Goal: Information Seeking & Learning: Learn about a topic

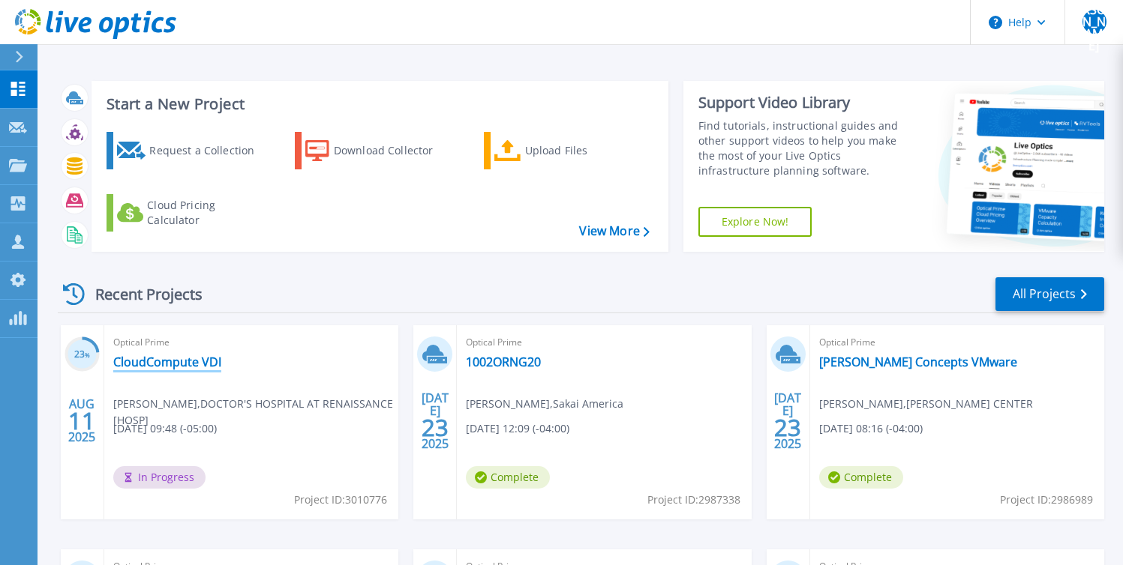
click at [202, 363] on link "CloudCompute VDI" at bounding box center [167, 362] width 108 height 15
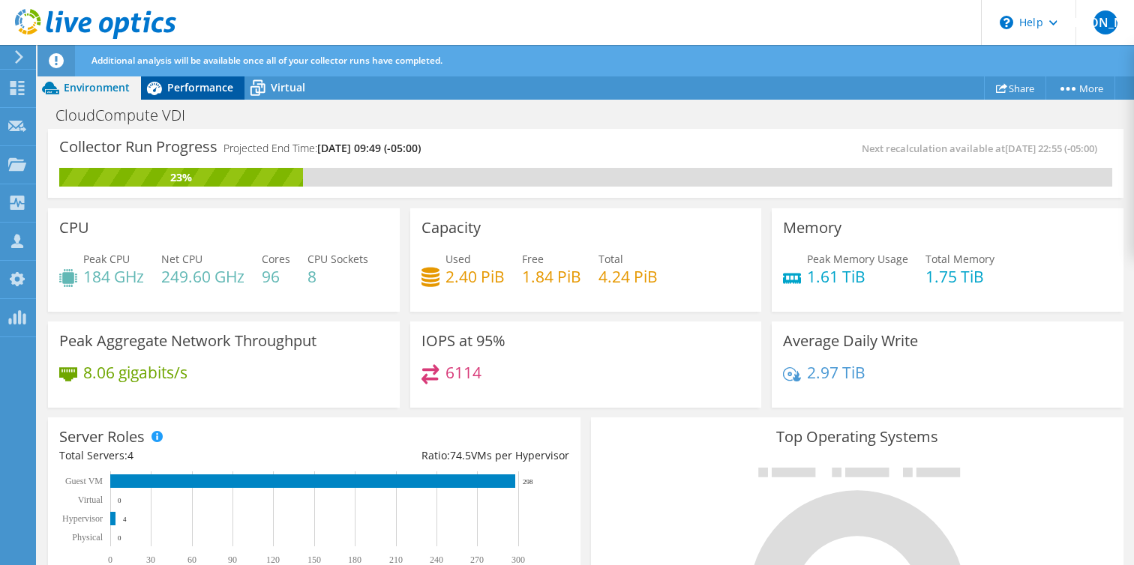
click at [194, 85] on span "Performance" at bounding box center [200, 87] width 66 height 14
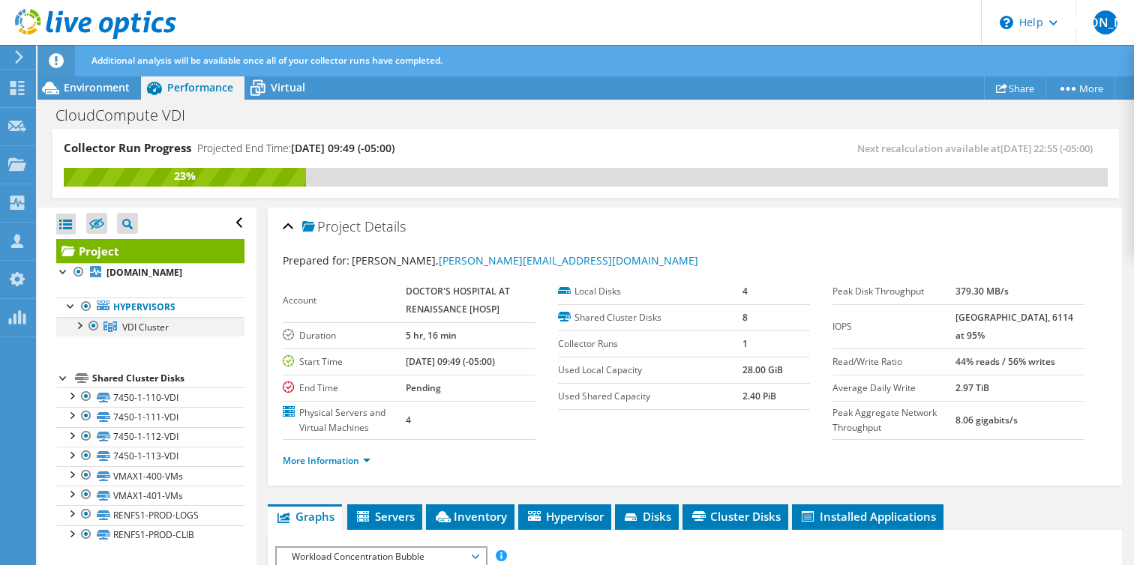
click at [82, 332] on div at bounding box center [78, 324] width 15 height 15
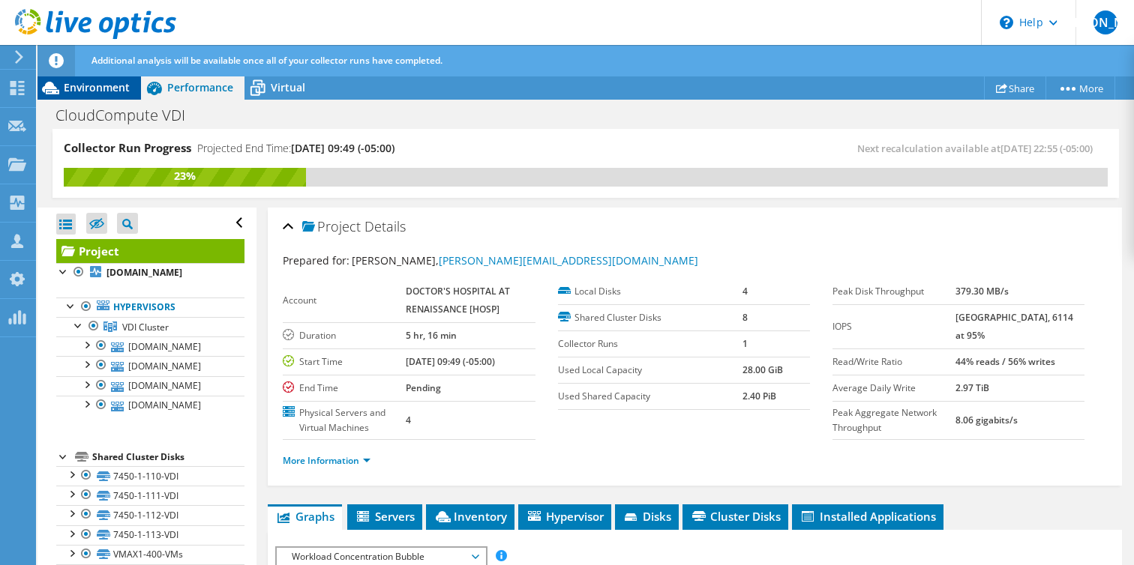
click at [103, 93] on span "Environment" at bounding box center [97, 87] width 66 height 14
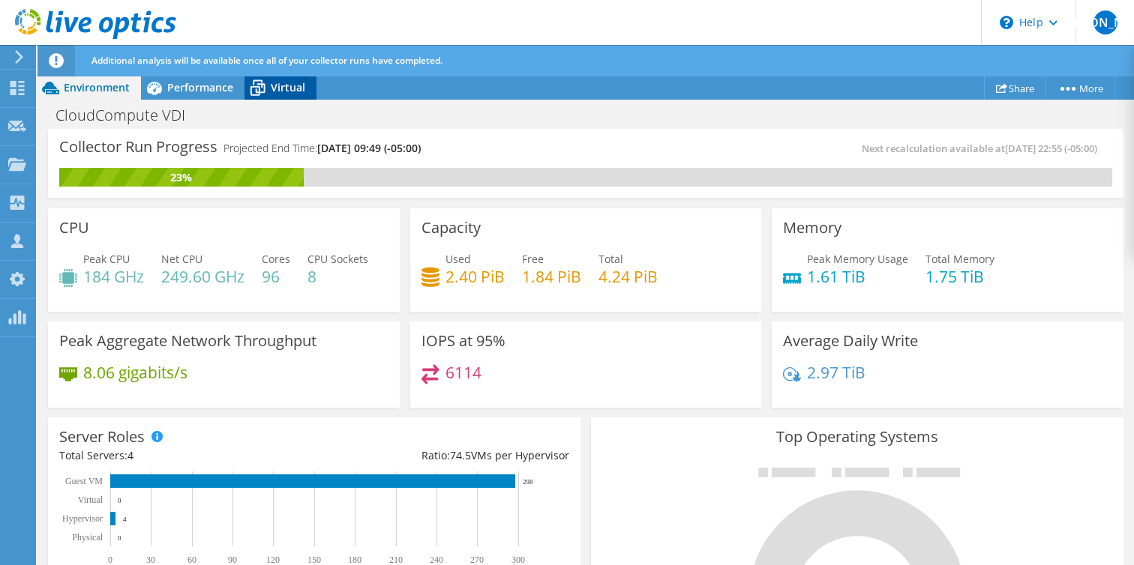
click at [254, 91] on icon at bounding box center [257, 88] width 26 height 26
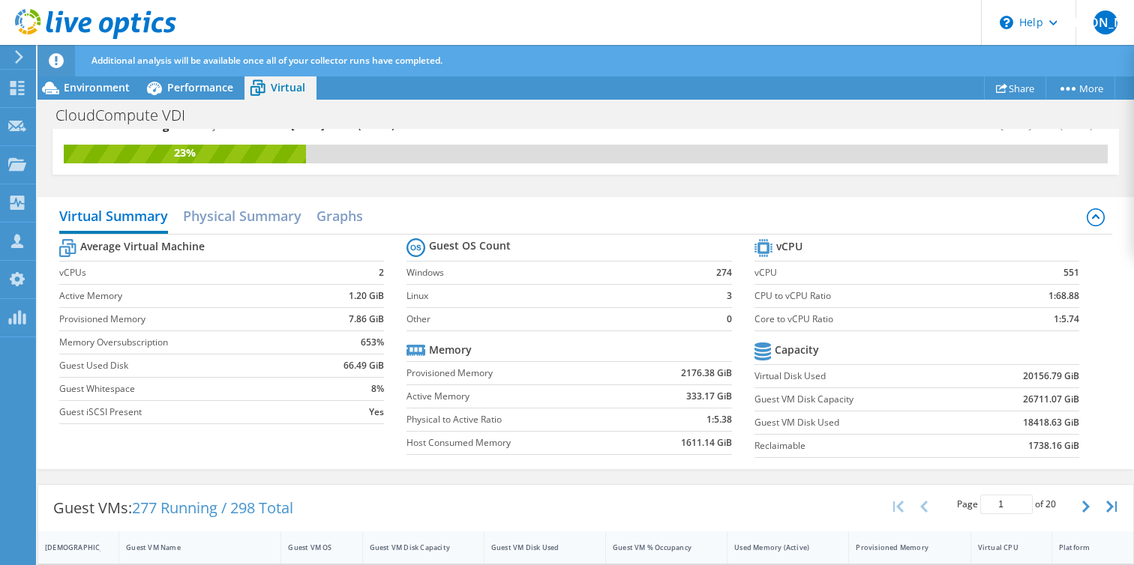
scroll to position [301, 0]
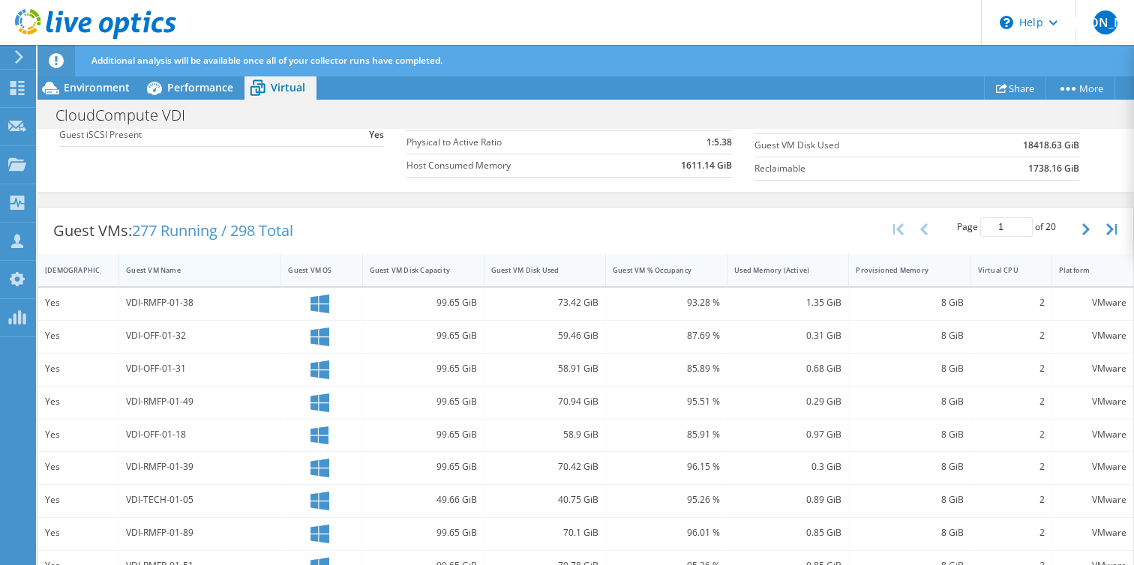
click at [145, 270] on div "Guest VM Name" at bounding box center [191, 270] width 130 height 10
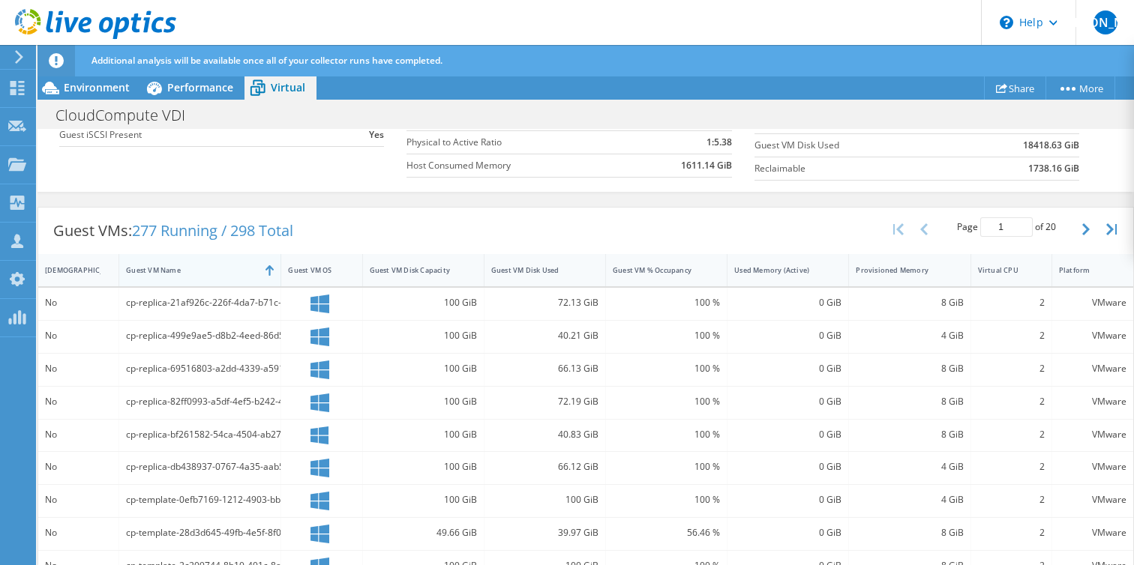
click at [145, 270] on div "Guest VM Name" at bounding box center [191, 270] width 130 height 10
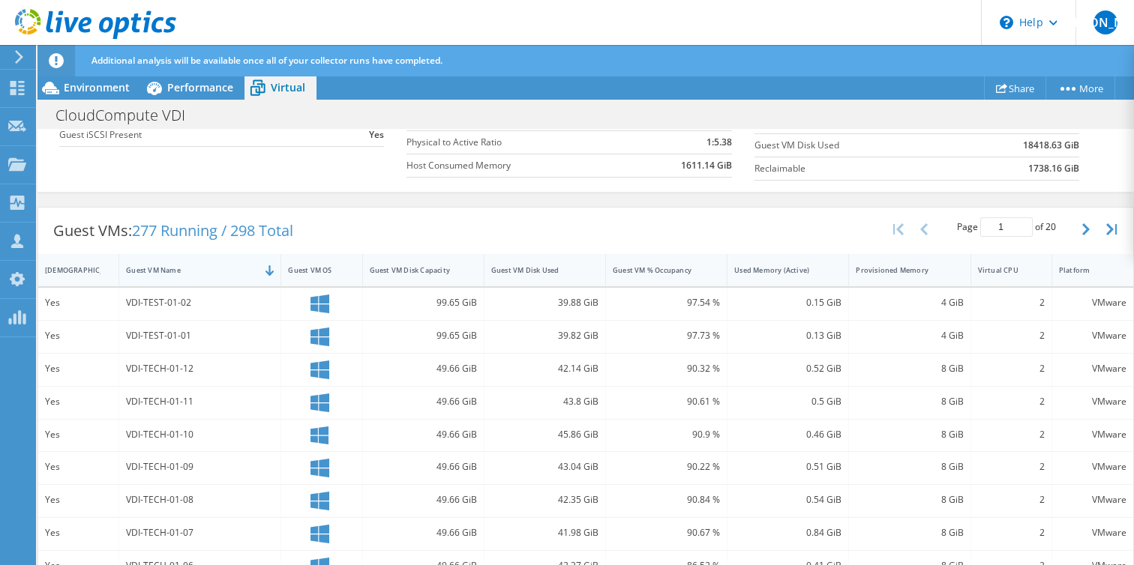
click at [146, 270] on div "Guest VM Name" at bounding box center [191, 270] width 130 height 10
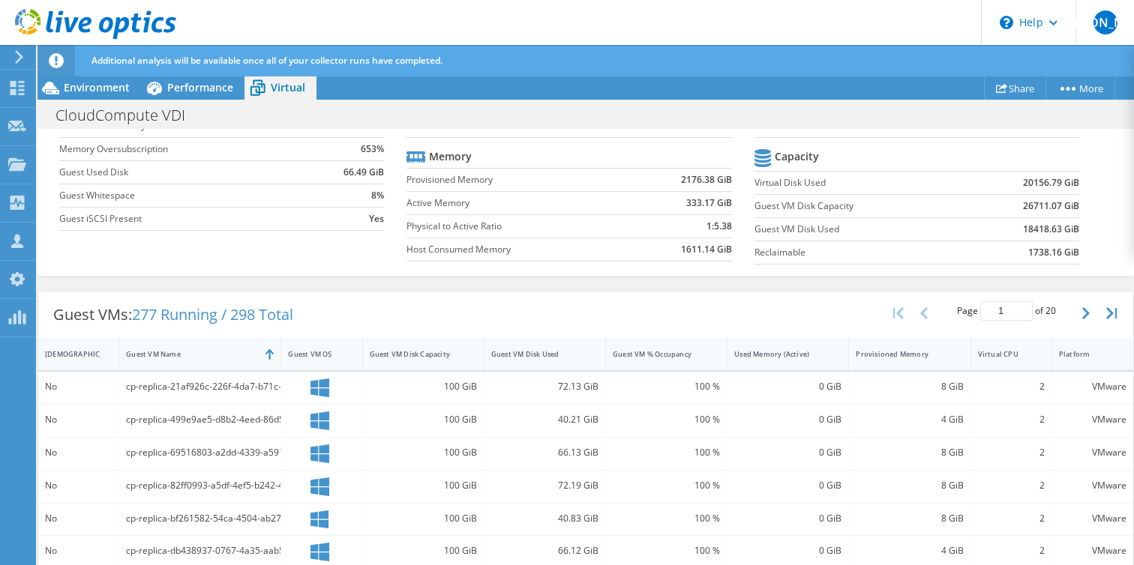
scroll to position [108, 0]
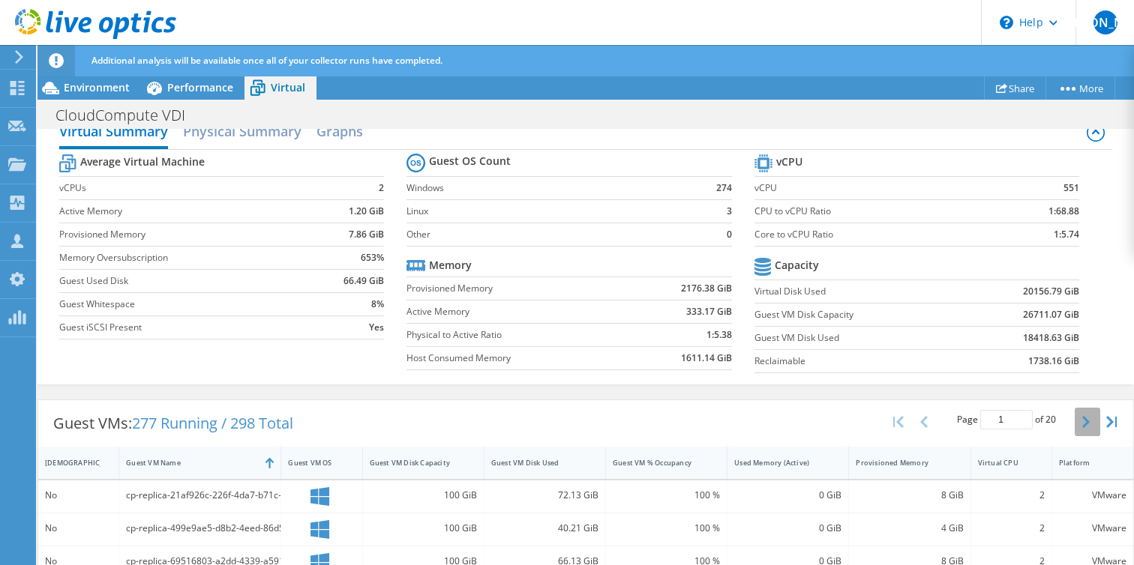
click at [1075, 427] on button "button" at bounding box center [1087, 422] width 25 height 28
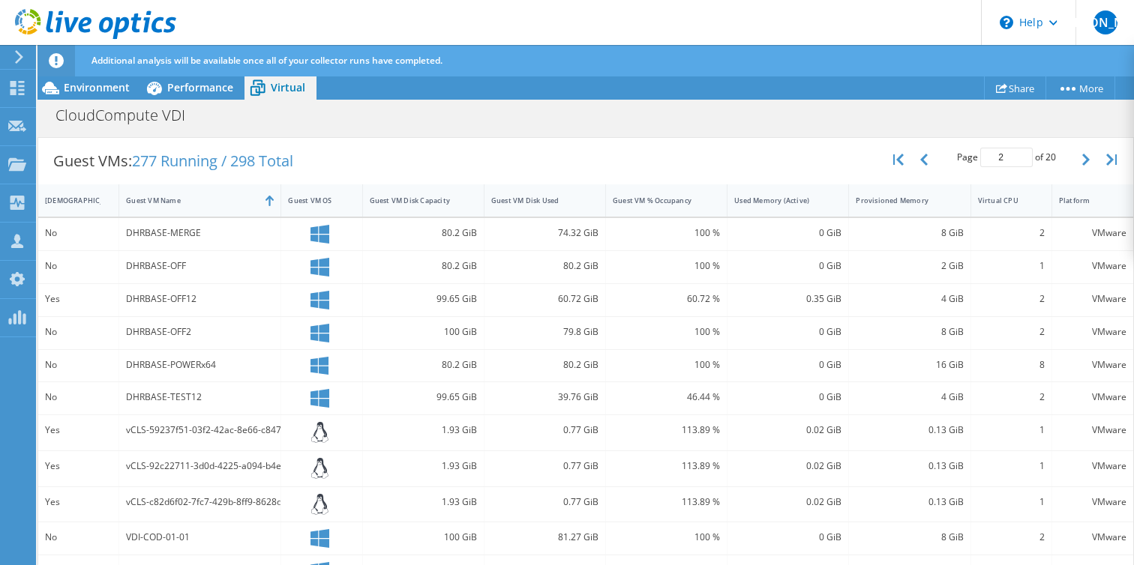
scroll to position [253, 0]
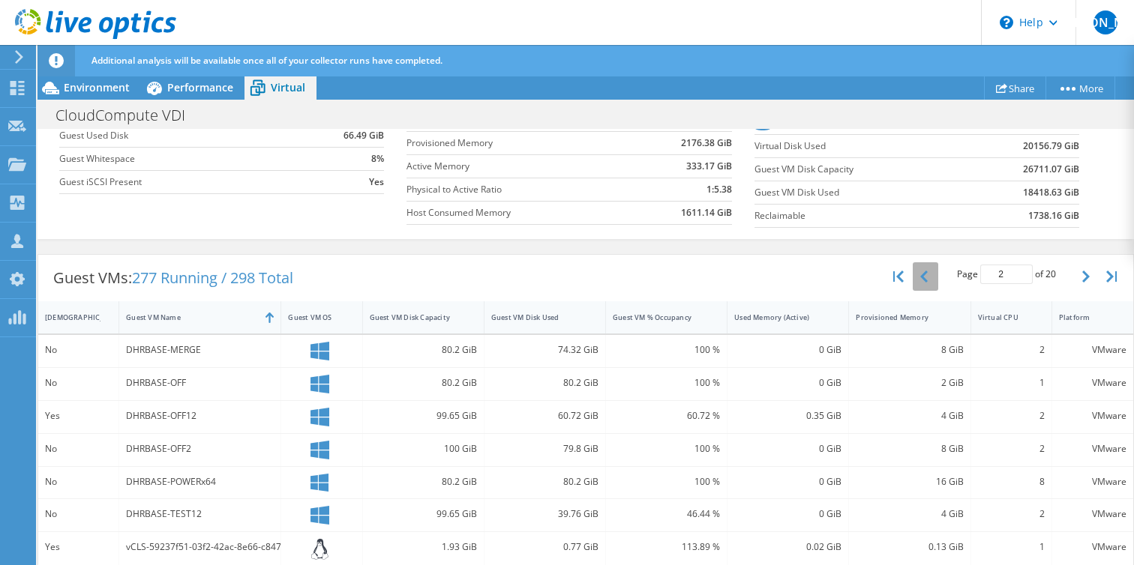
click at [924, 279] on button "button" at bounding box center [925, 276] width 25 height 28
type input "1"
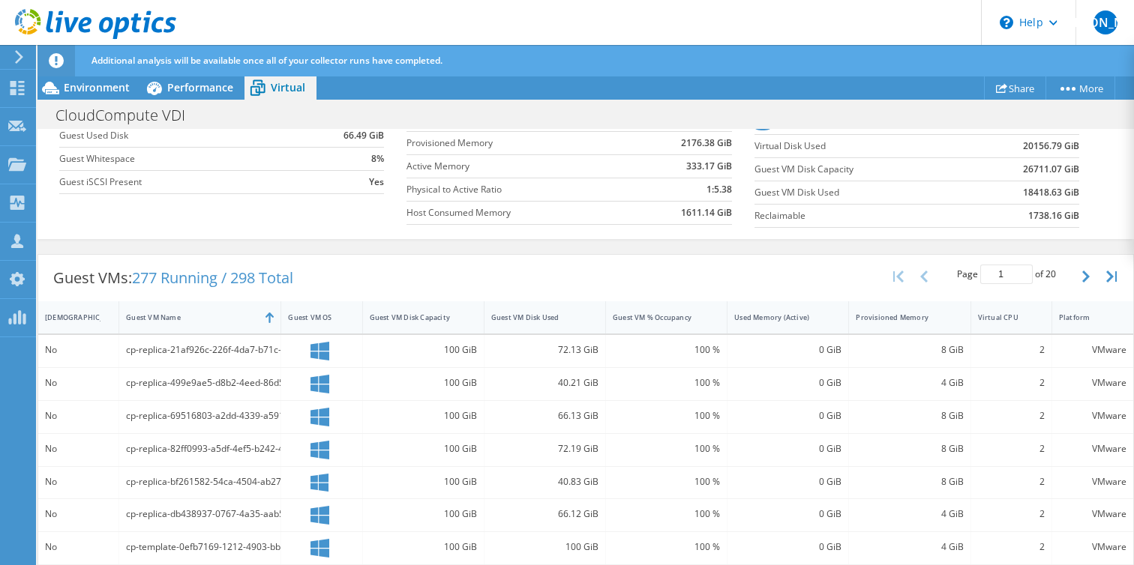
scroll to position [0, 0]
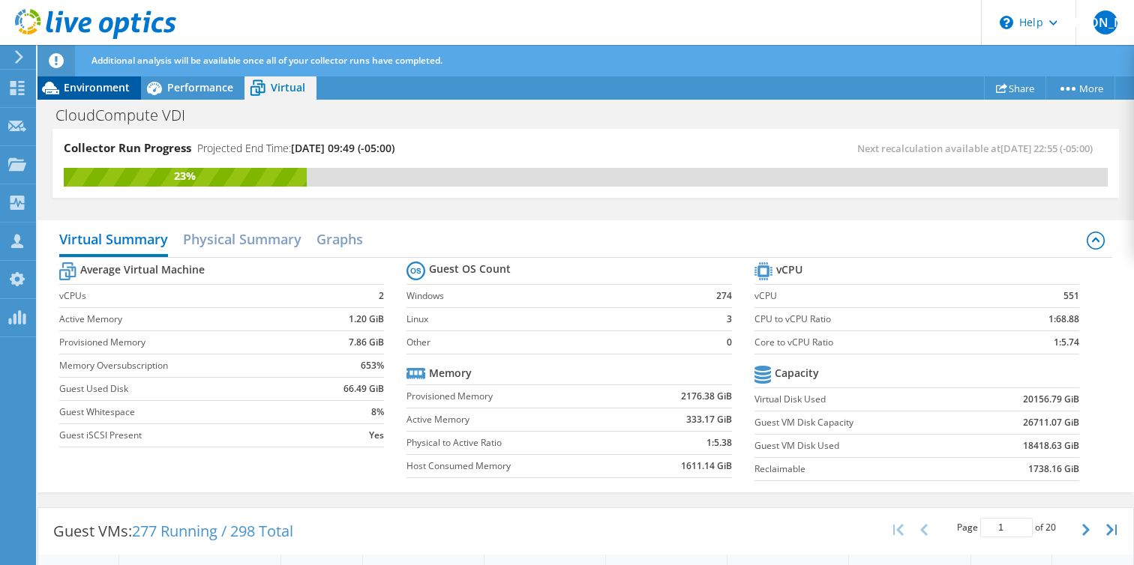
click at [79, 91] on span "Environment" at bounding box center [97, 87] width 66 height 14
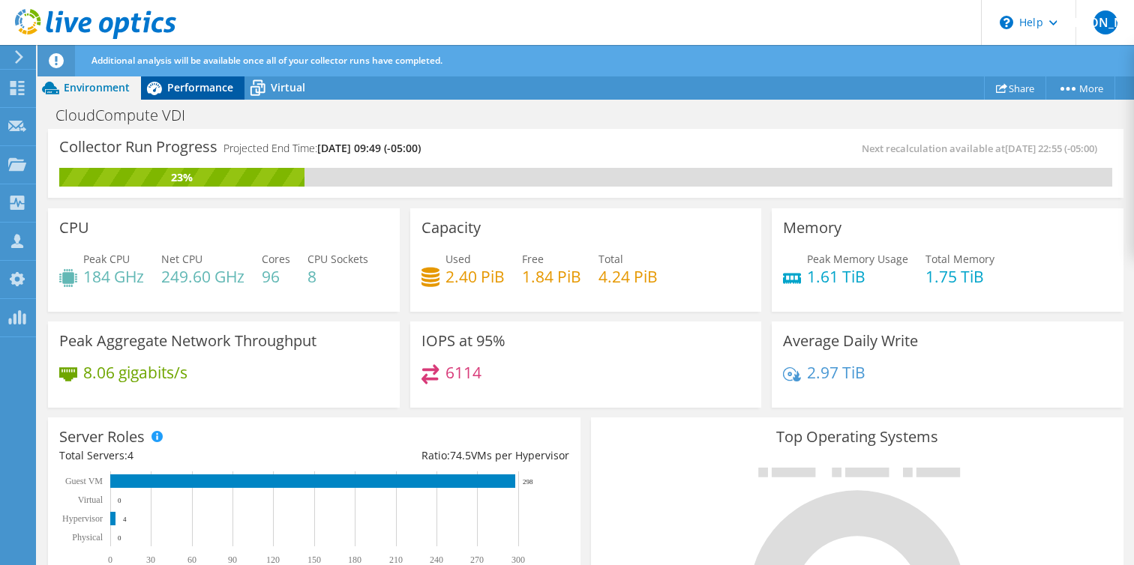
click at [203, 90] on span "Performance" at bounding box center [200, 87] width 66 height 14
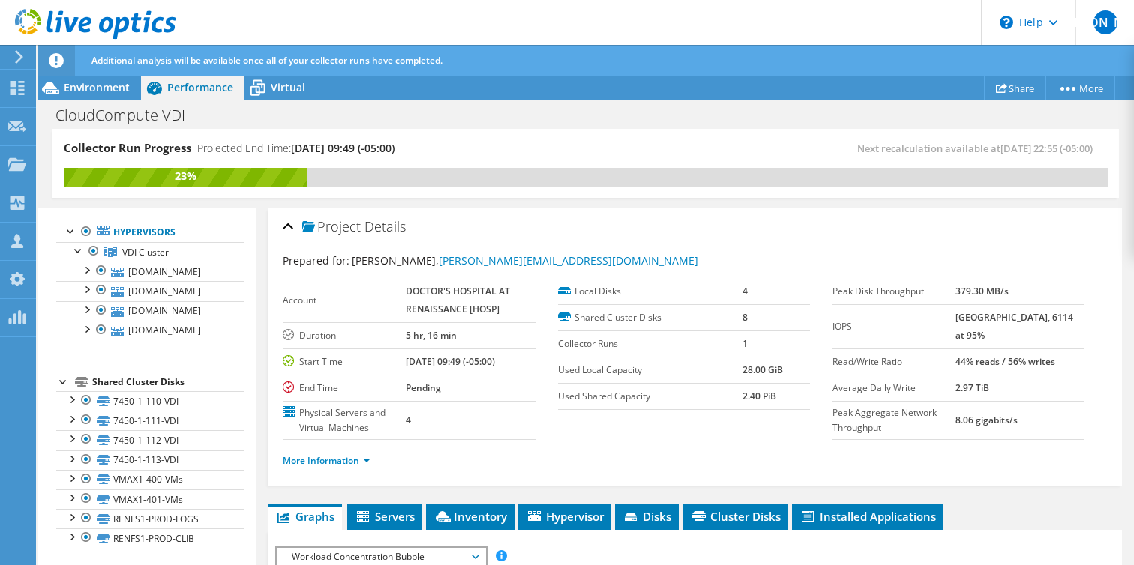
scroll to position [142, 0]
click at [153, 516] on link "RENFS1-PROD-LOGS" at bounding box center [150, 518] width 188 height 19
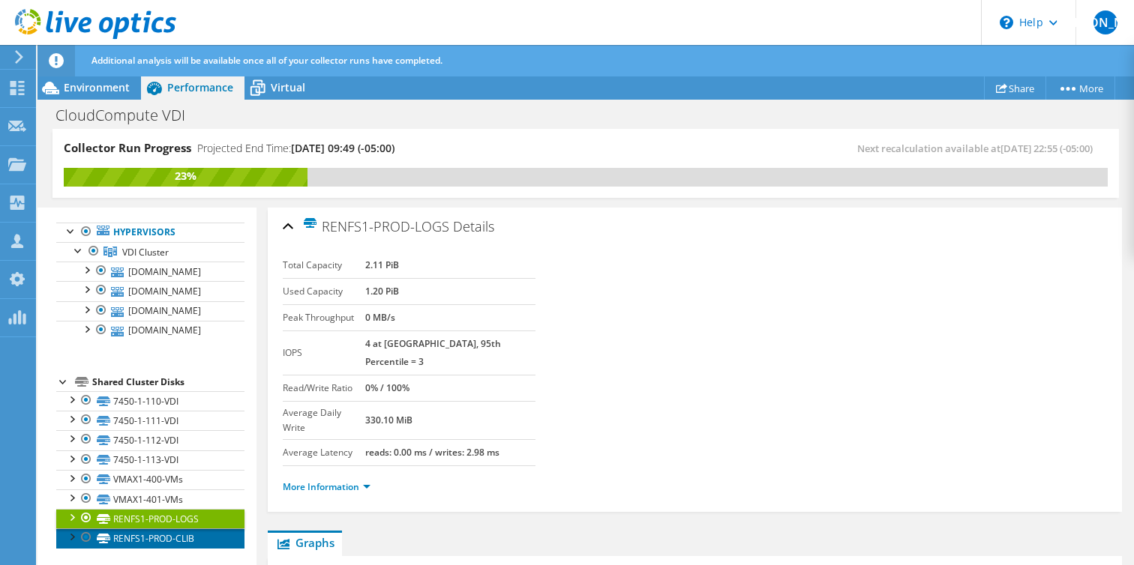
click at [157, 541] on link "RENFS1-PROD-CLIB" at bounding box center [150, 538] width 188 height 19
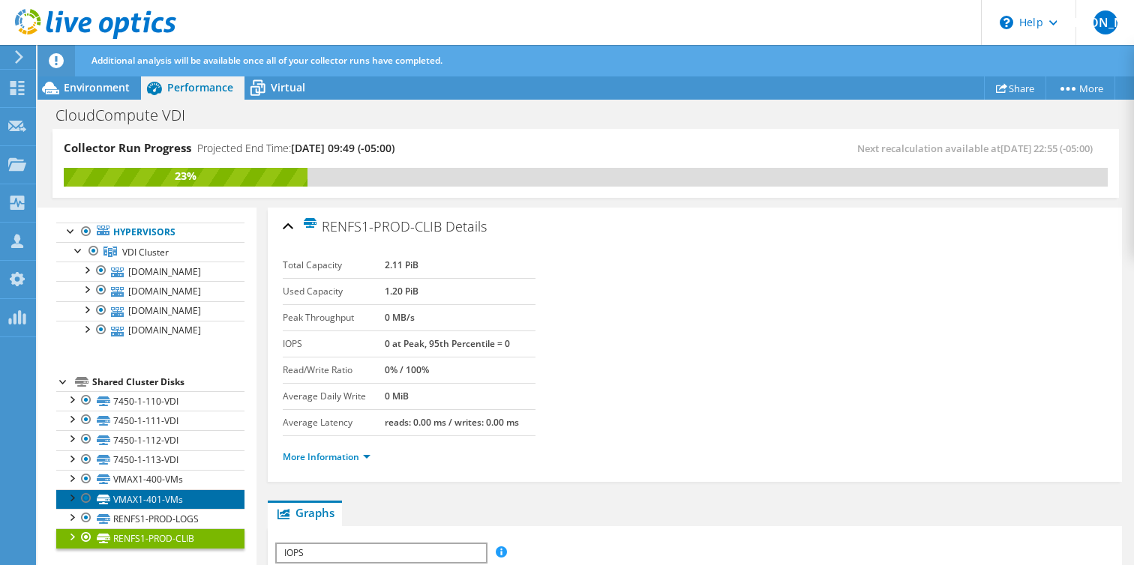
click at [150, 498] on link "VMAX1-401-VMs" at bounding box center [150, 499] width 188 height 19
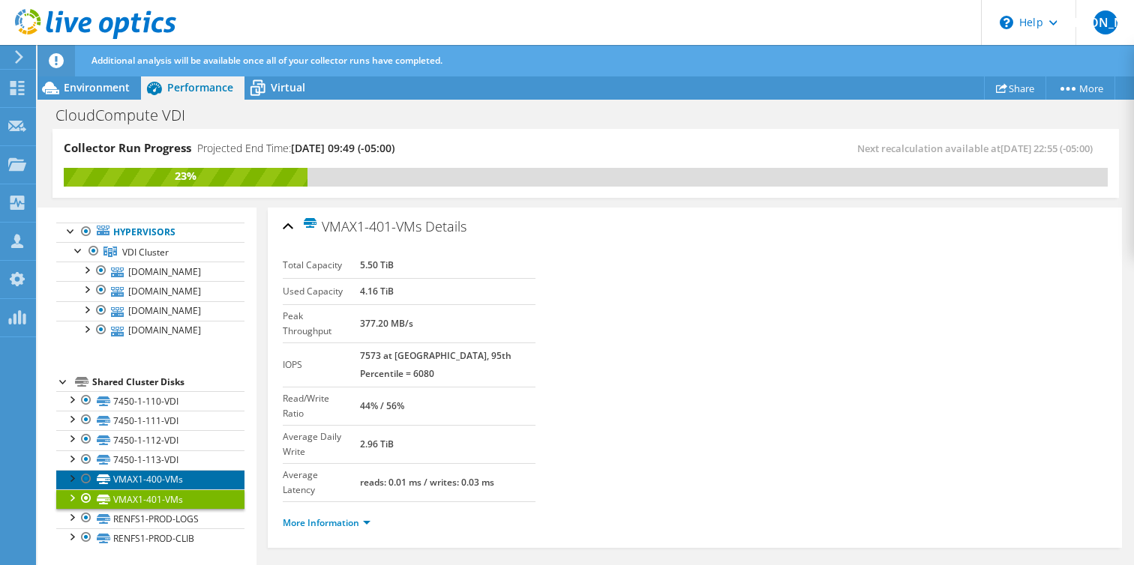
click at [145, 479] on link "VMAX1-400-VMs" at bounding box center [150, 479] width 188 height 19
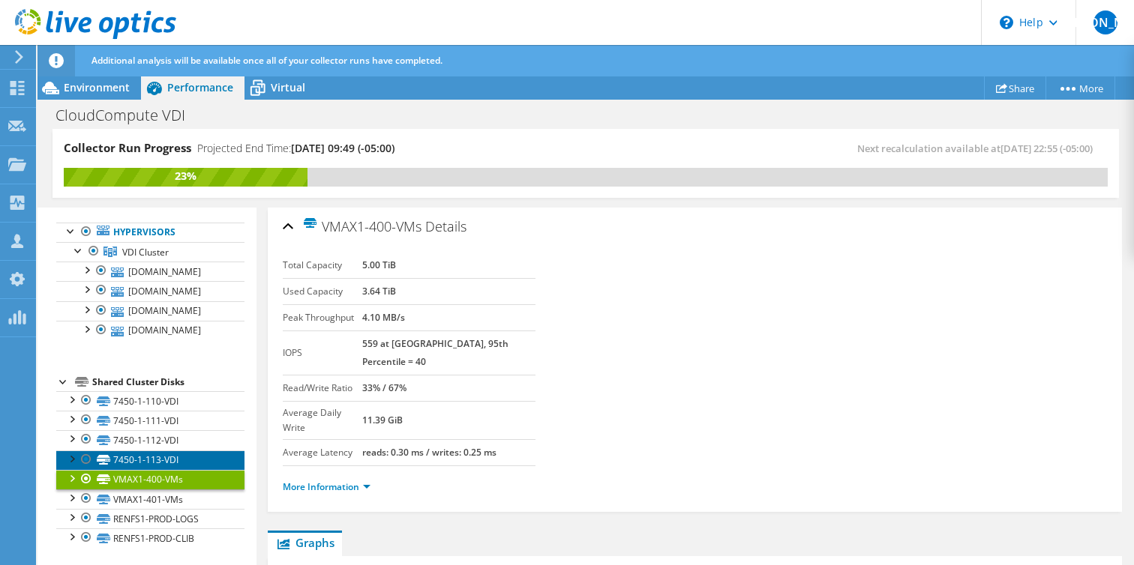
click at [142, 459] on link "7450-1-113-VDI" at bounding box center [150, 460] width 188 height 19
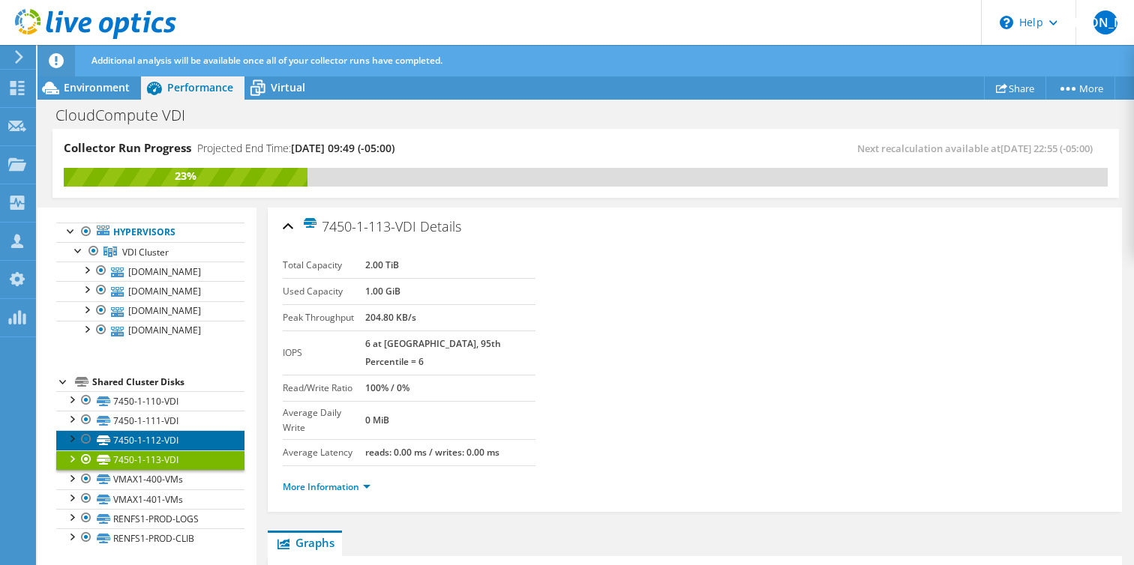
click at [146, 440] on link "7450-1-112-VDI" at bounding box center [150, 439] width 188 height 19
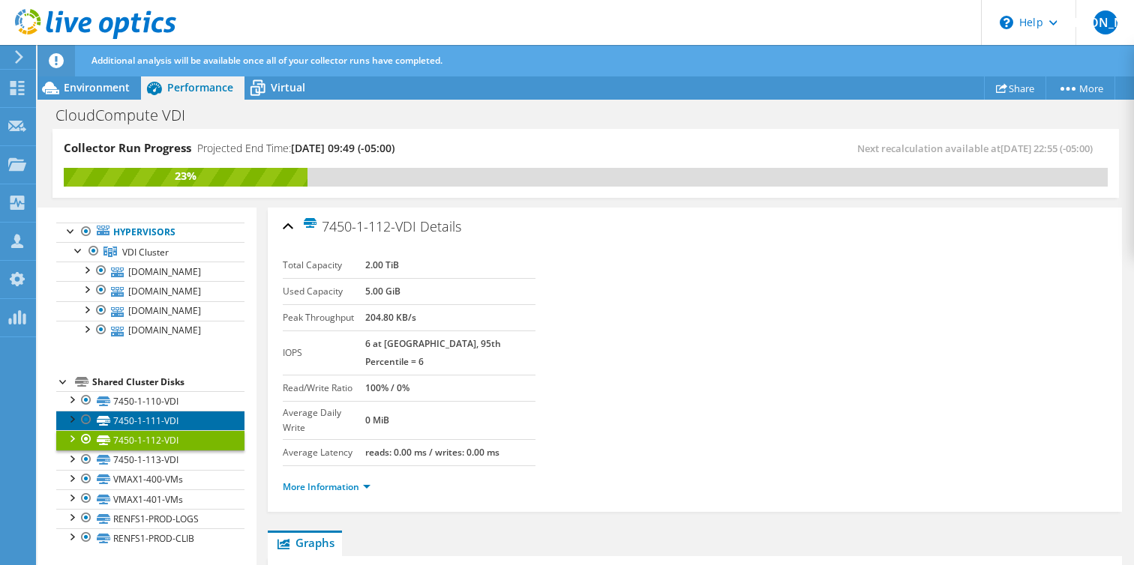
click at [147, 421] on link "7450-1-111-VDI" at bounding box center [150, 420] width 188 height 19
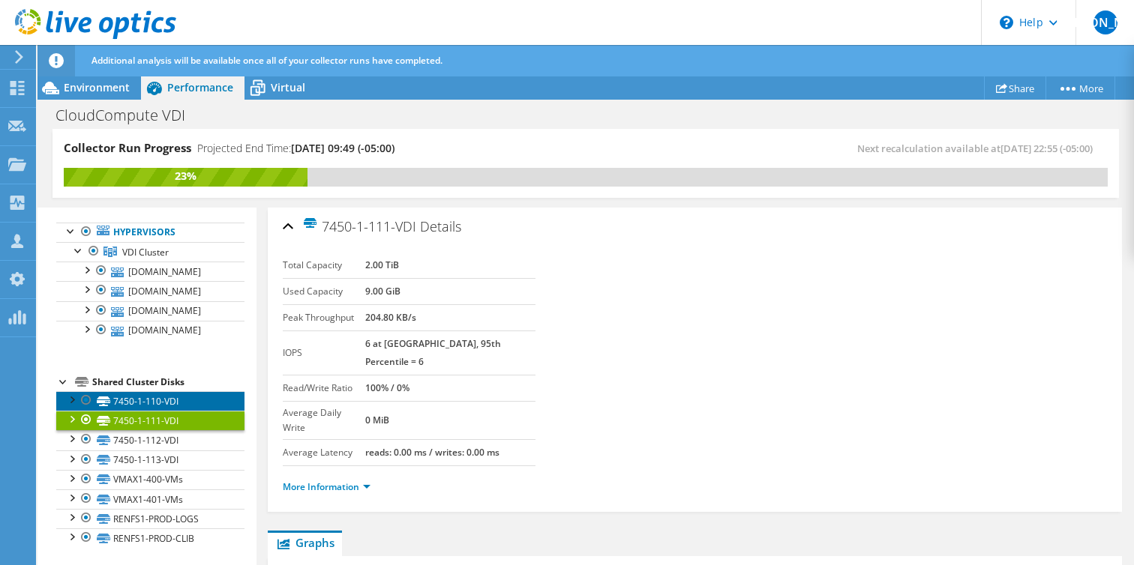
click at [147, 397] on link "7450-1-110-VDI" at bounding box center [150, 400] width 188 height 19
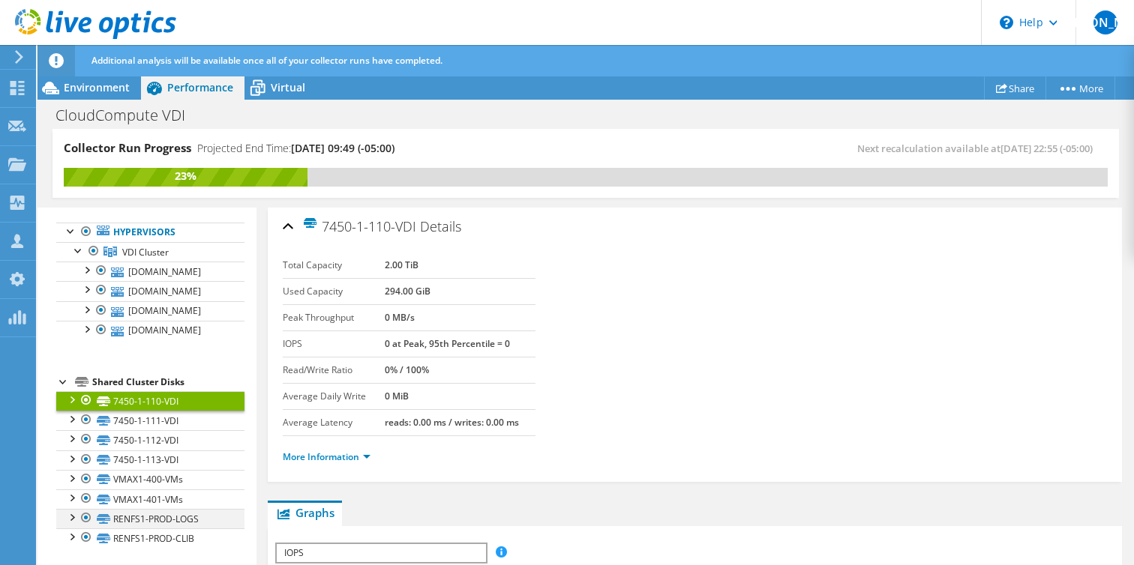
click at [70, 519] on div at bounding box center [71, 516] width 15 height 15
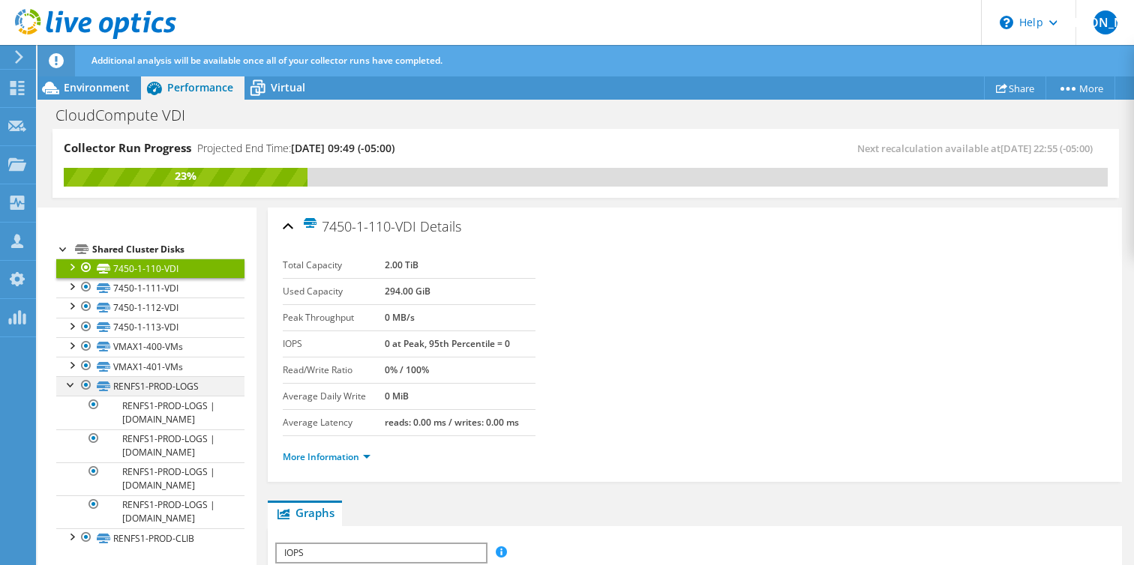
scroll to position [328, 0]
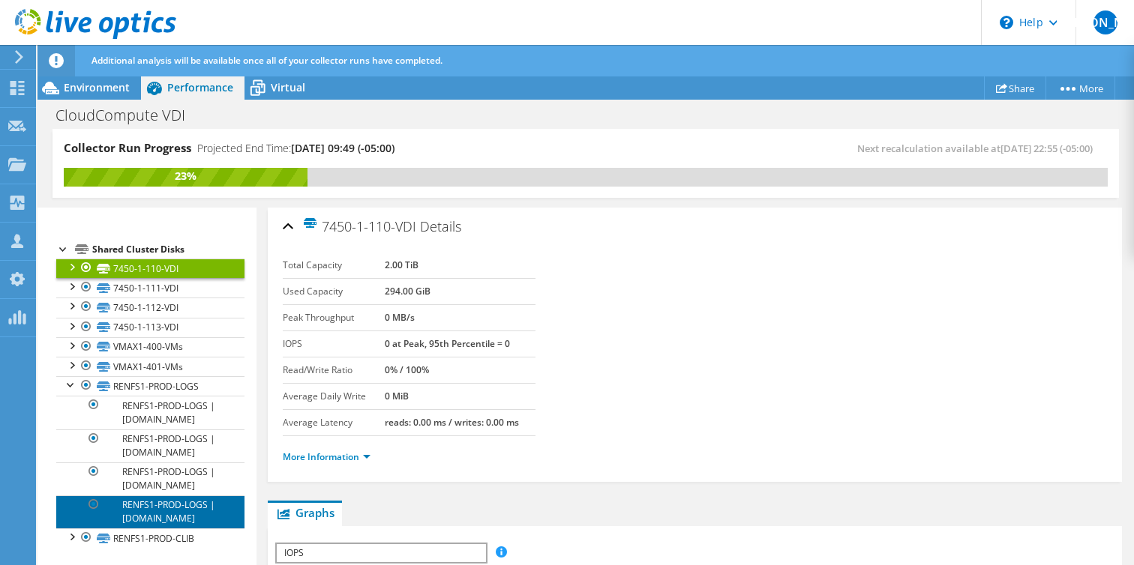
click at [173, 499] on link "RENFS1-PROD-LOGS | [DOMAIN_NAME]" at bounding box center [150, 512] width 188 height 33
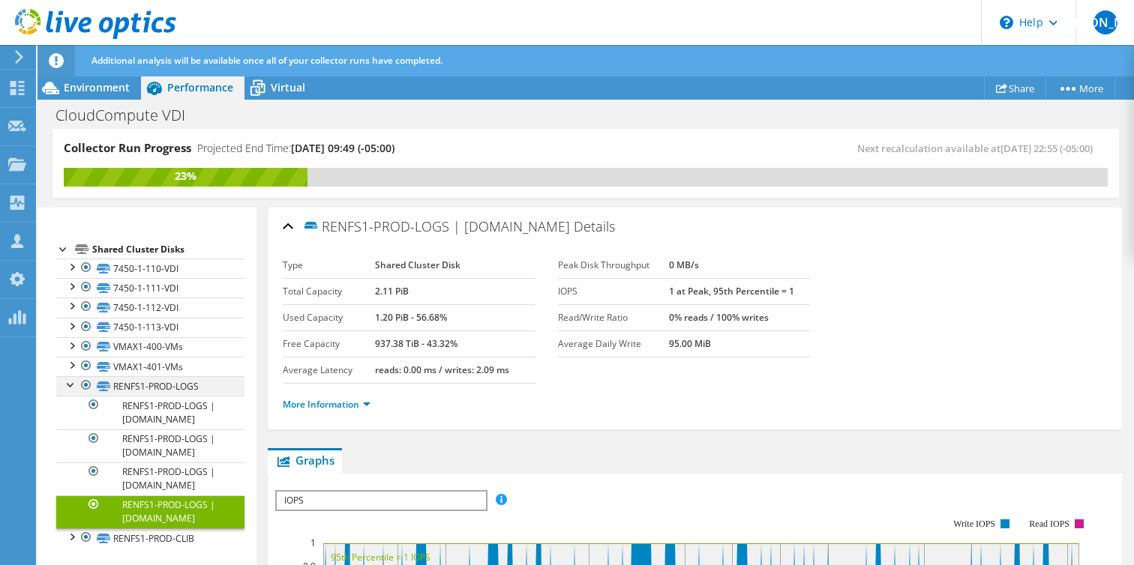
click at [71, 376] on div at bounding box center [71, 383] width 15 height 15
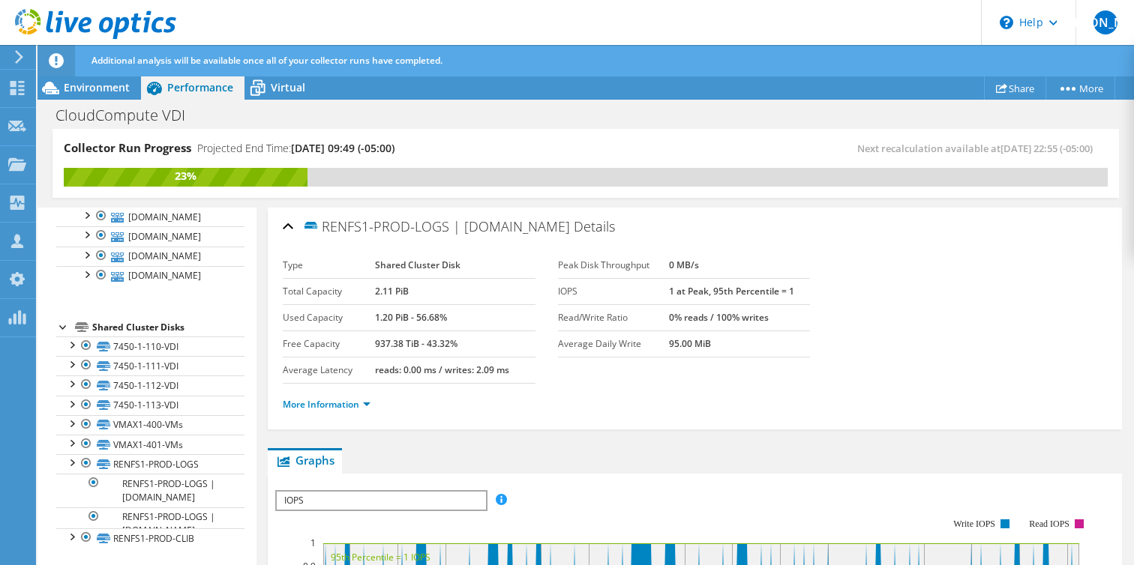
scroll to position [142, 0]
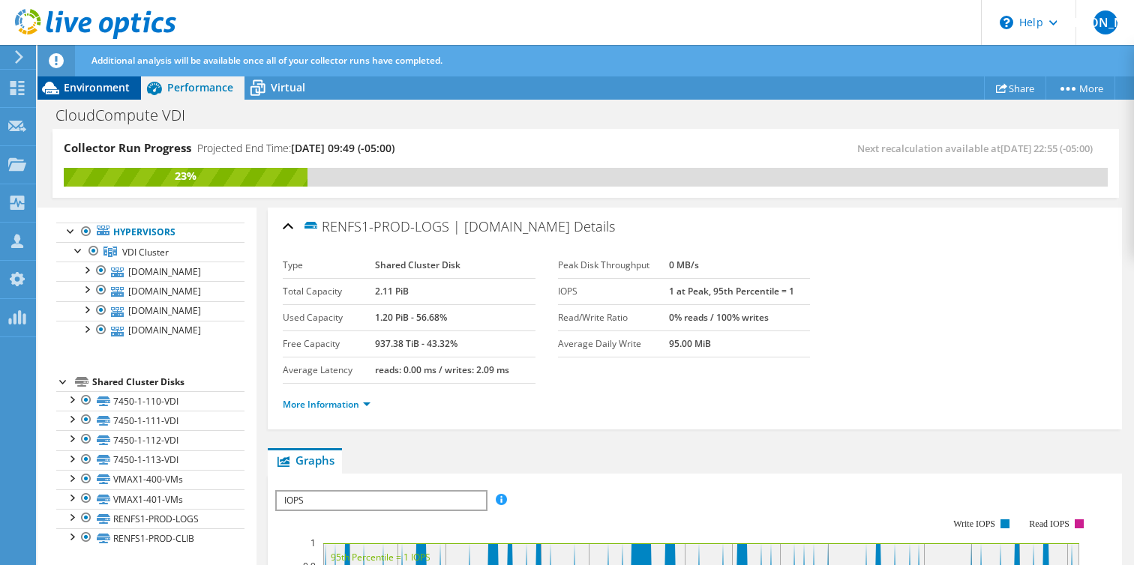
click at [87, 84] on span "Environment" at bounding box center [97, 87] width 66 height 14
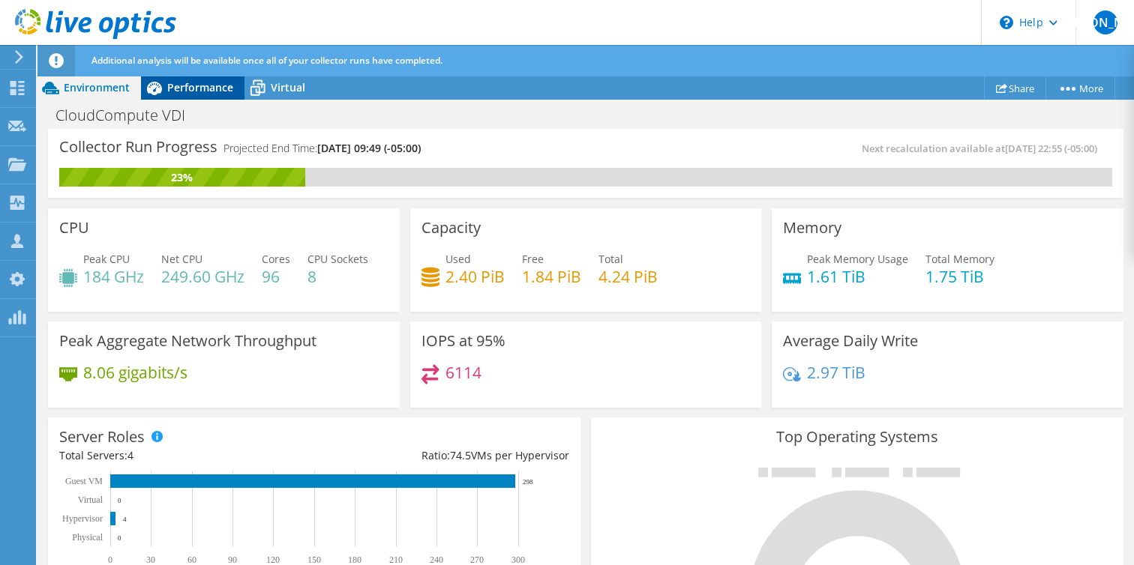
click at [208, 82] on span "Performance" at bounding box center [200, 87] width 66 height 14
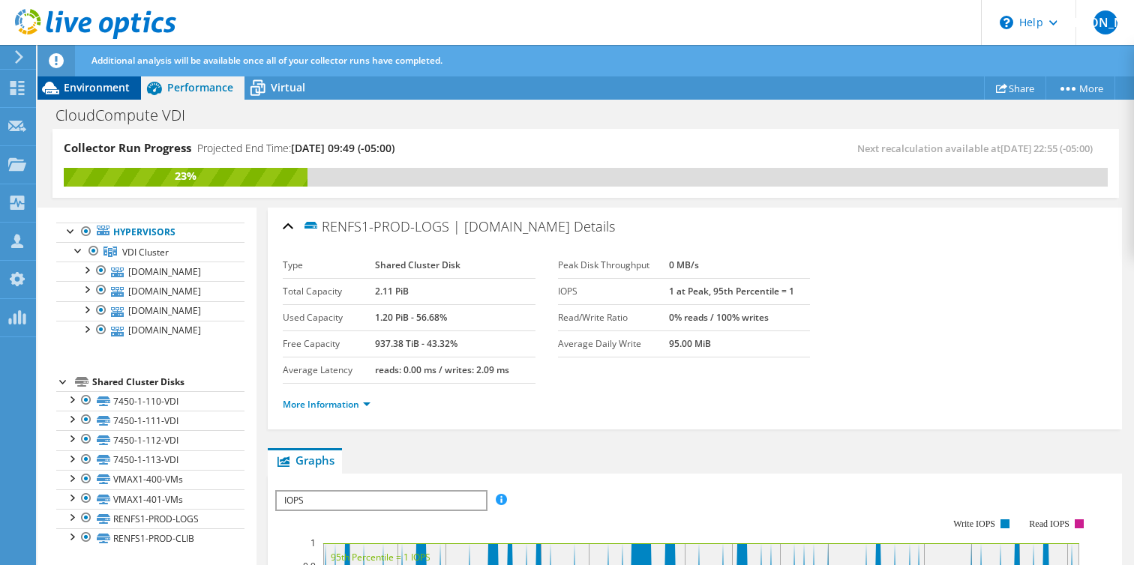
click at [106, 84] on span "Environment" at bounding box center [97, 87] width 66 height 14
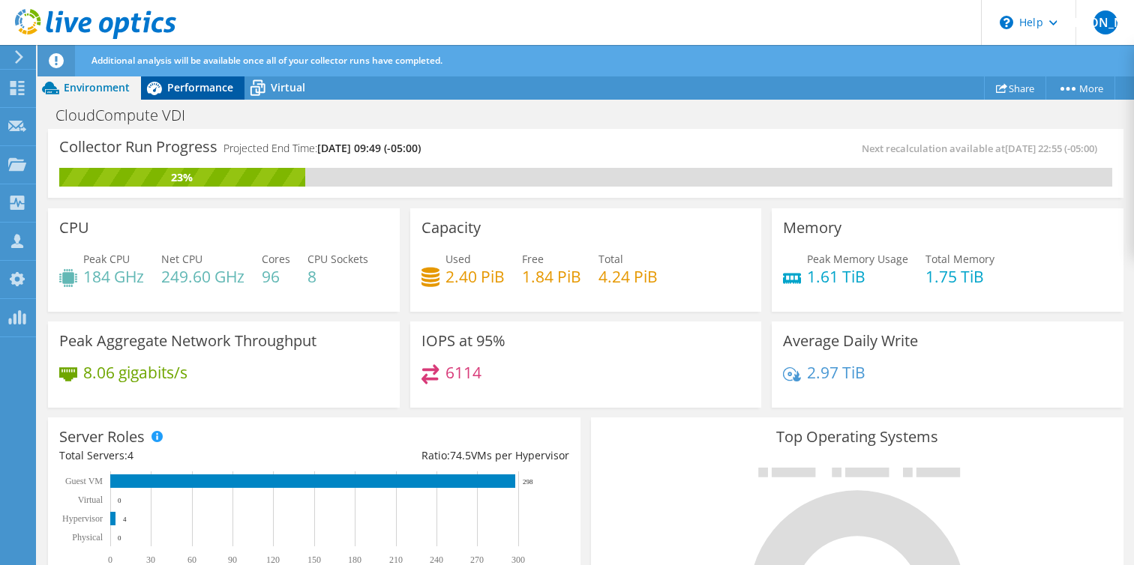
click at [194, 83] on span "Performance" at bounding box center [200, 87] width 66 height 14
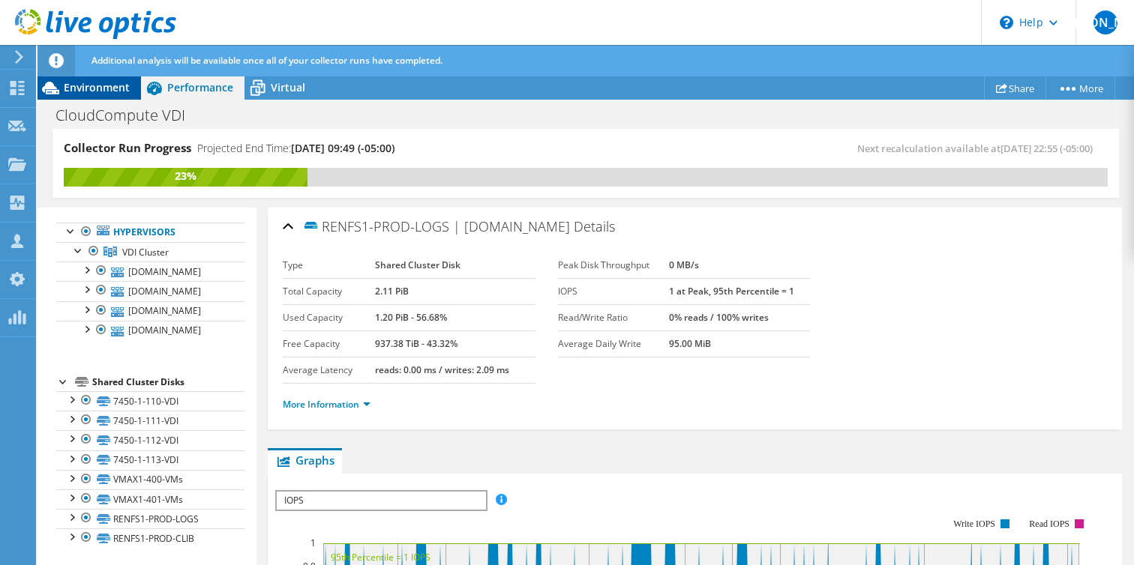
click at [90, 88] on span "Environment" at bounding box center [97, 87] width 66 height 14
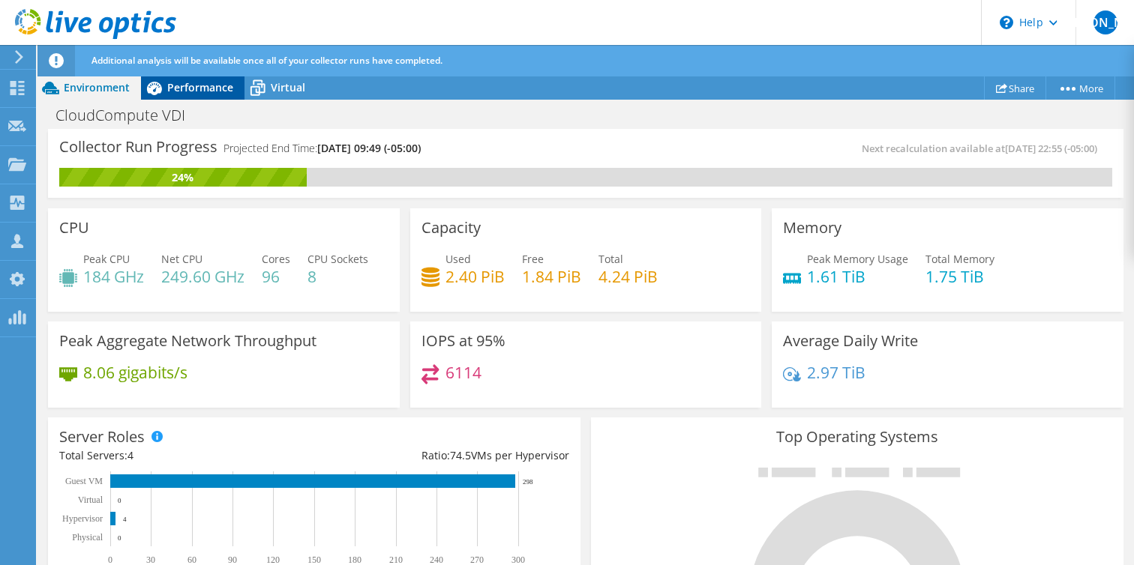
click at [201, 87] on span "Performance" at bounding box center [200, 87] width 66 height 14
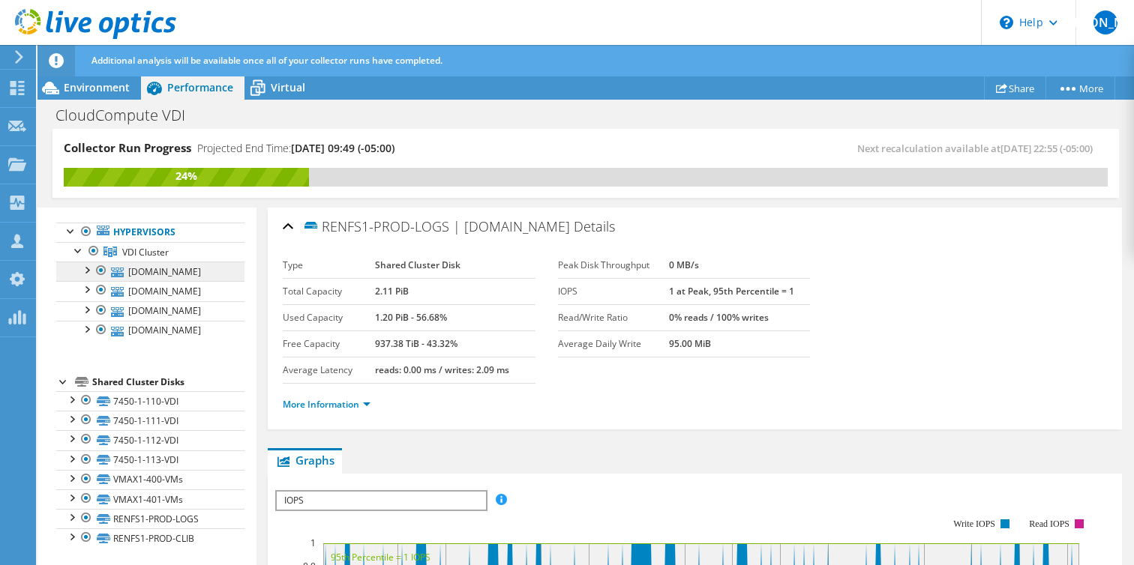
scroll to position [59, 0]
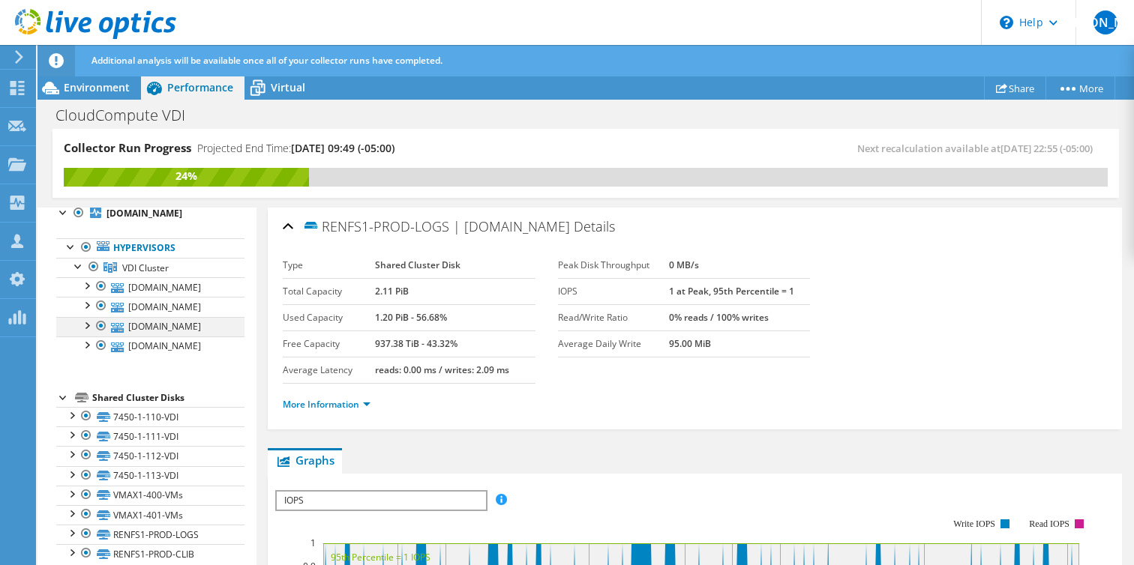
click at [89, 332] on div at bounding box center [86, 324] width 15 height 15
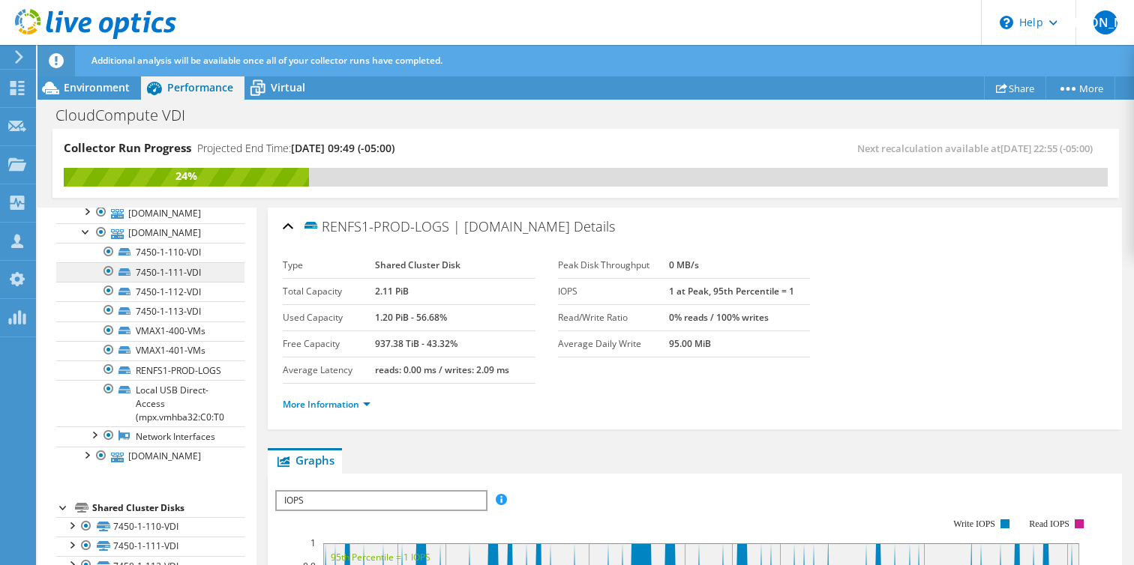
scroll to position [152, 0]
click at [84, 239] on div at bounding box center [86, 231] width 15 height 15
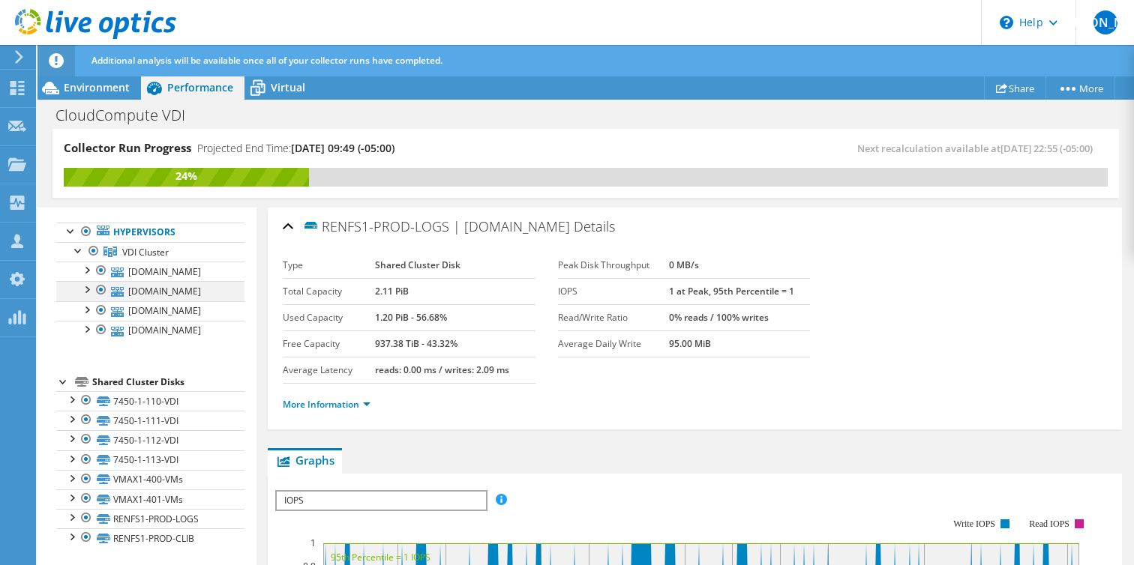
click at [86, 281] on div at bounding box center [86, 288] width 15 height 15
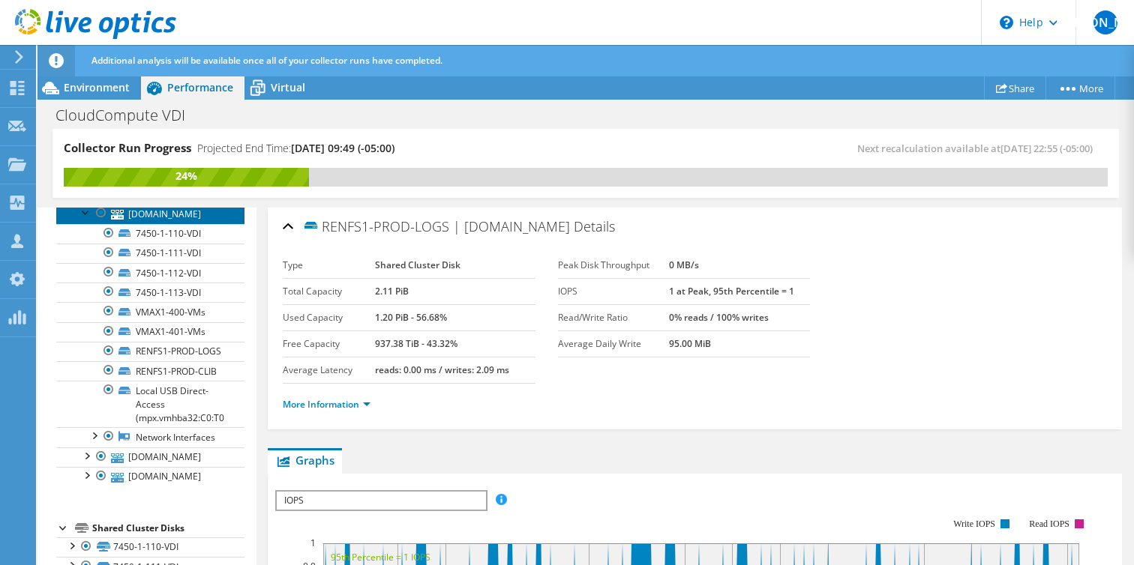
click at [86, 223] on link "[DOMAIN_NAME]" at bounding box center [150, 213] width 188 height 19
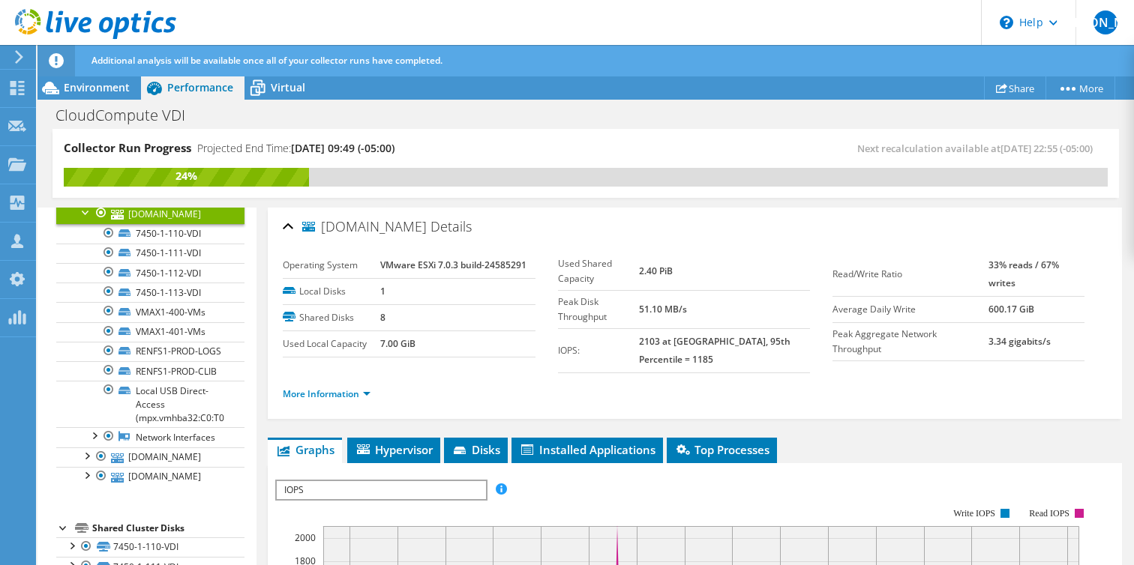
click at [84, 219] on div at bounding box center [86, 211] width 15 height 15
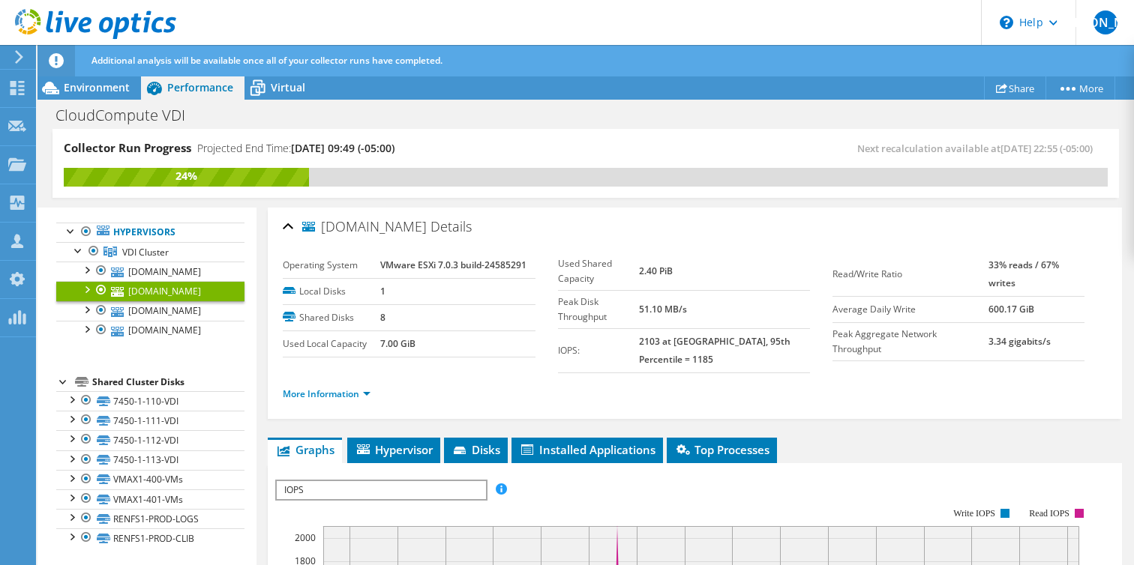
scroll to position [142, 0]
click at [104, 349] on ul "Hypervisors VDI Cluster [DOMAIN_NAME]" at bounding box center [150, 282] width 188 height 148
